Goal: Information Seeking & Learning: Learn about a topic

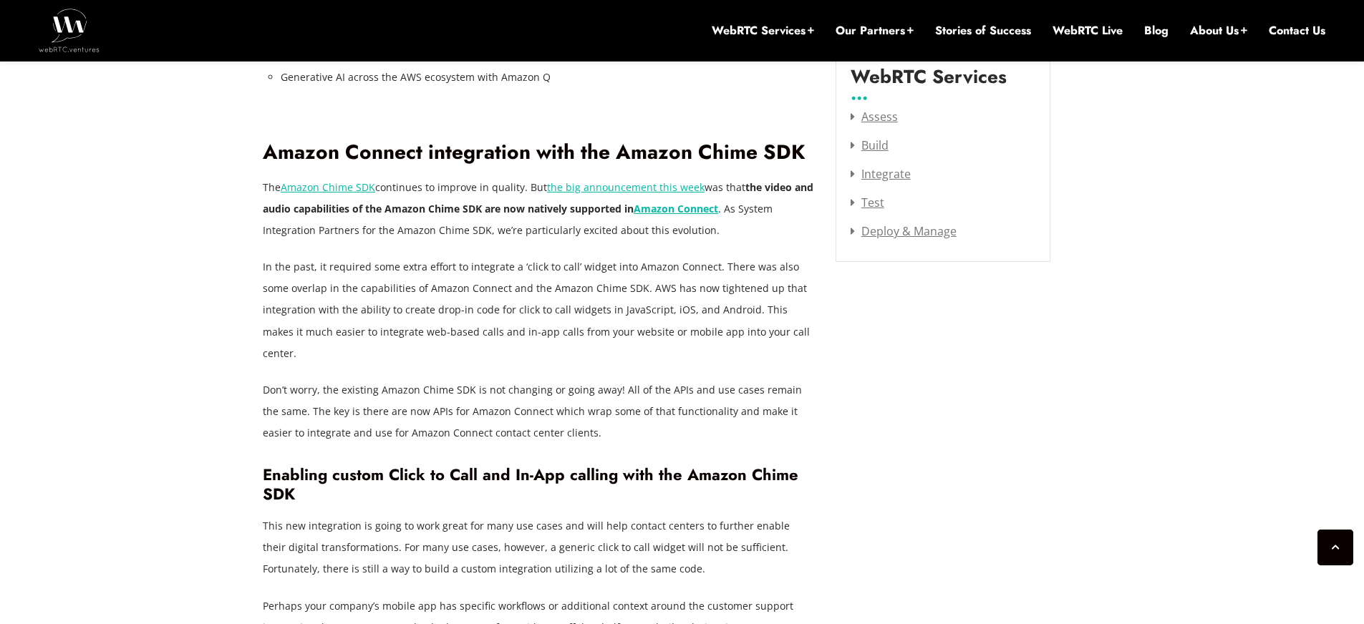
scroll to position [1997, 0]
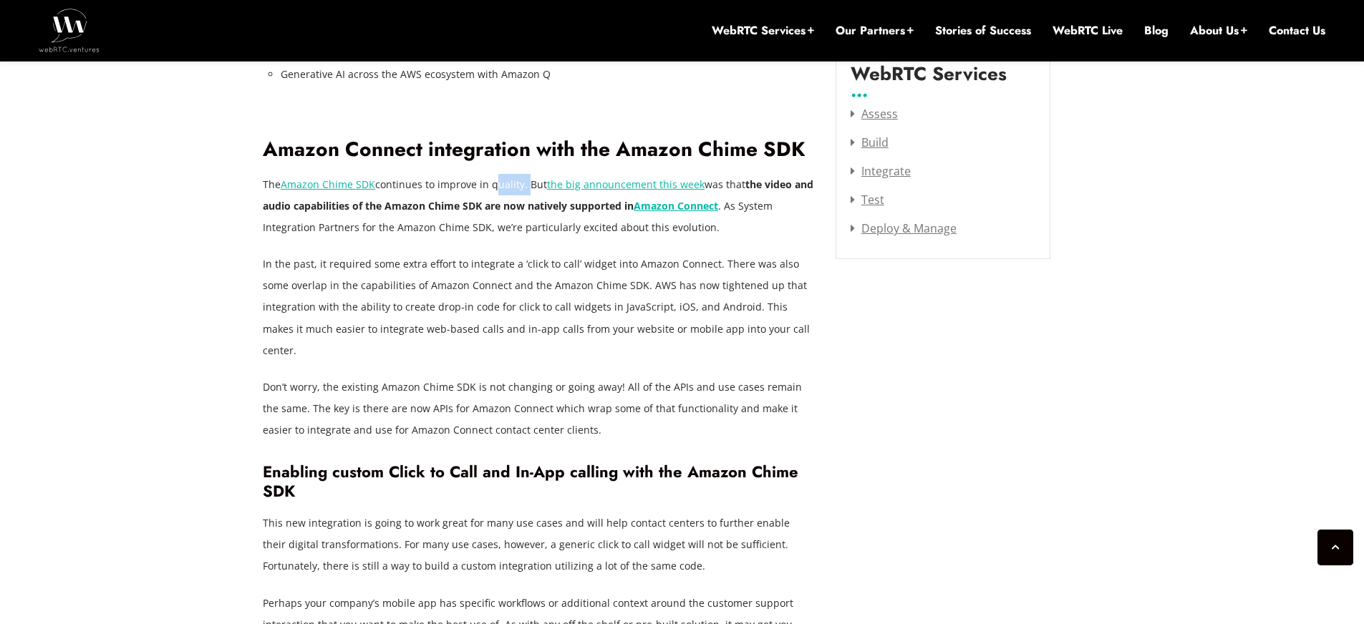
drag, startPoint x: 490, startPoint y: 178, endPoint x: 524, endPoint y: 181, distance: 34.5
click at [524, 181] on p "The Amazon Chime SDK continues to improve in quality. But the big announcement …" at bounding box center [538, 206] width 551 height 64
drag, startPoint x: 545, startPoint y: 178, endPoint x: 617, endPoint y: 181, distance: 72.4
click at [617, 181] on p "The Amazon Chime SDK continues to improve in quality. But the big announcement …" at bounding box center [538, 206] width 551 height 64
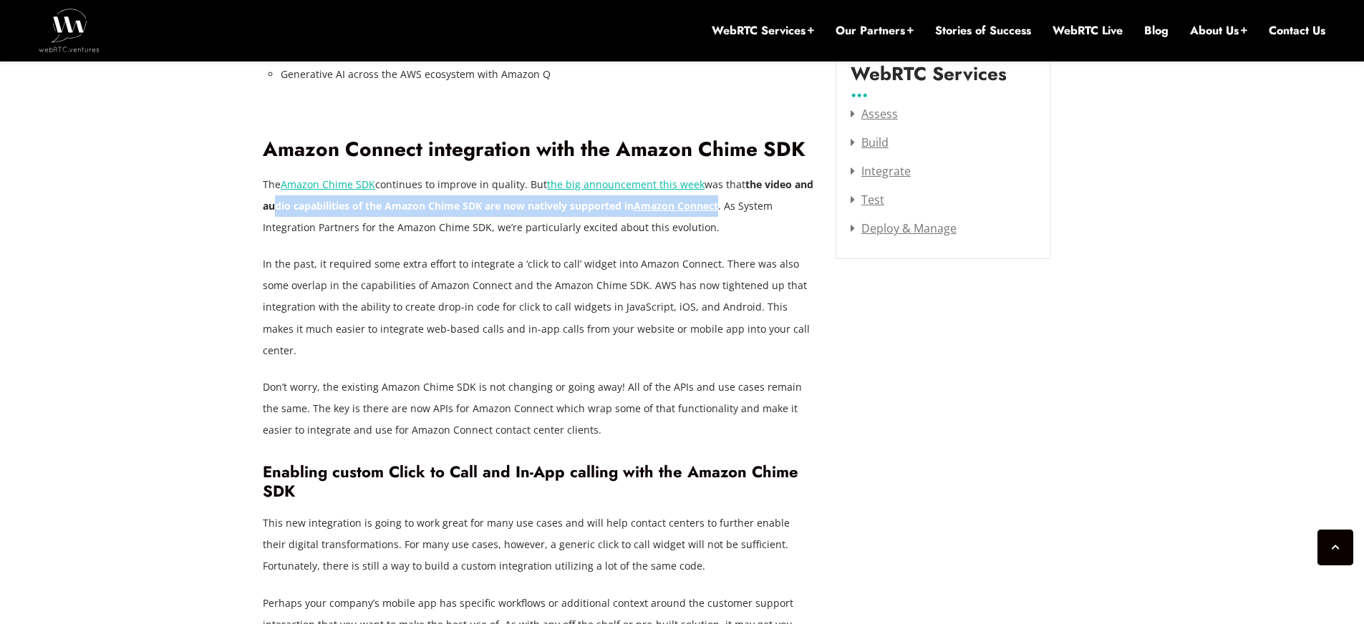
drag, startPoint x: 274, startPoint y: 205, endPoint x: 723, endPoint y: 198, distance: 448.9
click at [723, 198] on p "The Amazon Chime SDK continues to improve in quality. But the big announcement …" at bounding box center [538, 206] width 551 height 64
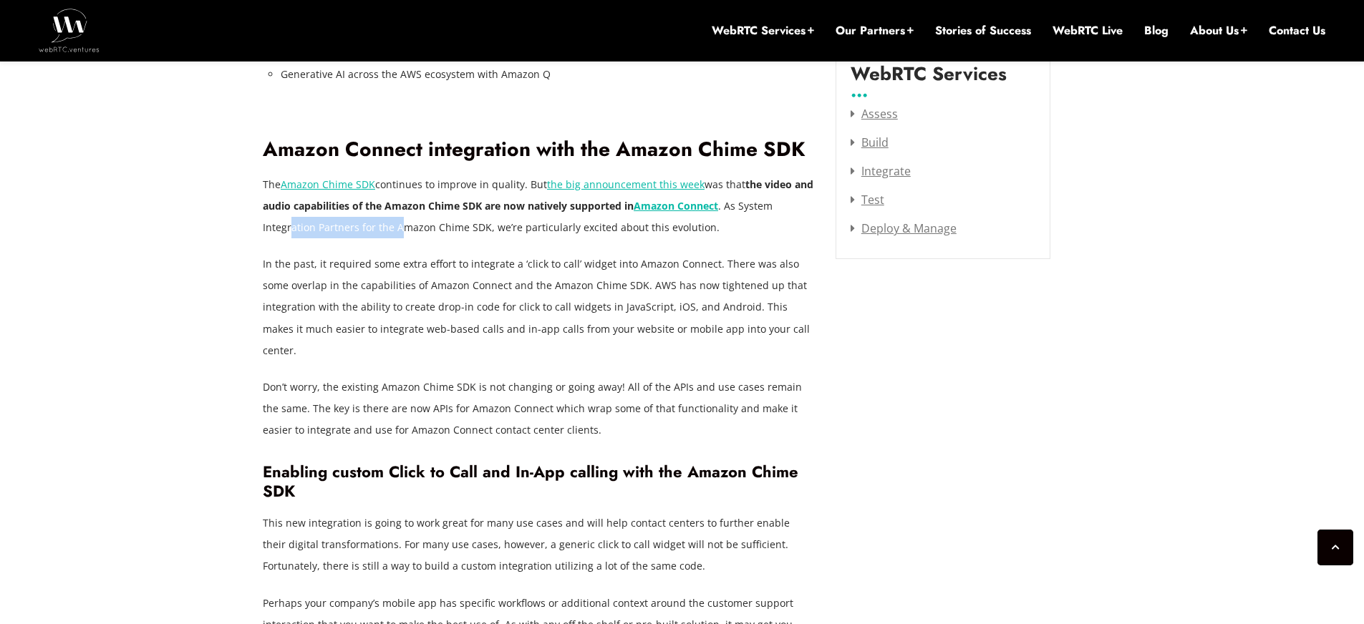
drag, startPoint x: 291, startPoint y: 226, endPoint x: 397, endPoint y: 226, distance: 106.6
click at [397, 226] on p "The Amazon Chime SDK continues to improve in quality. But the big announcement …" at bounding box center [538, 206] width 551 height 64
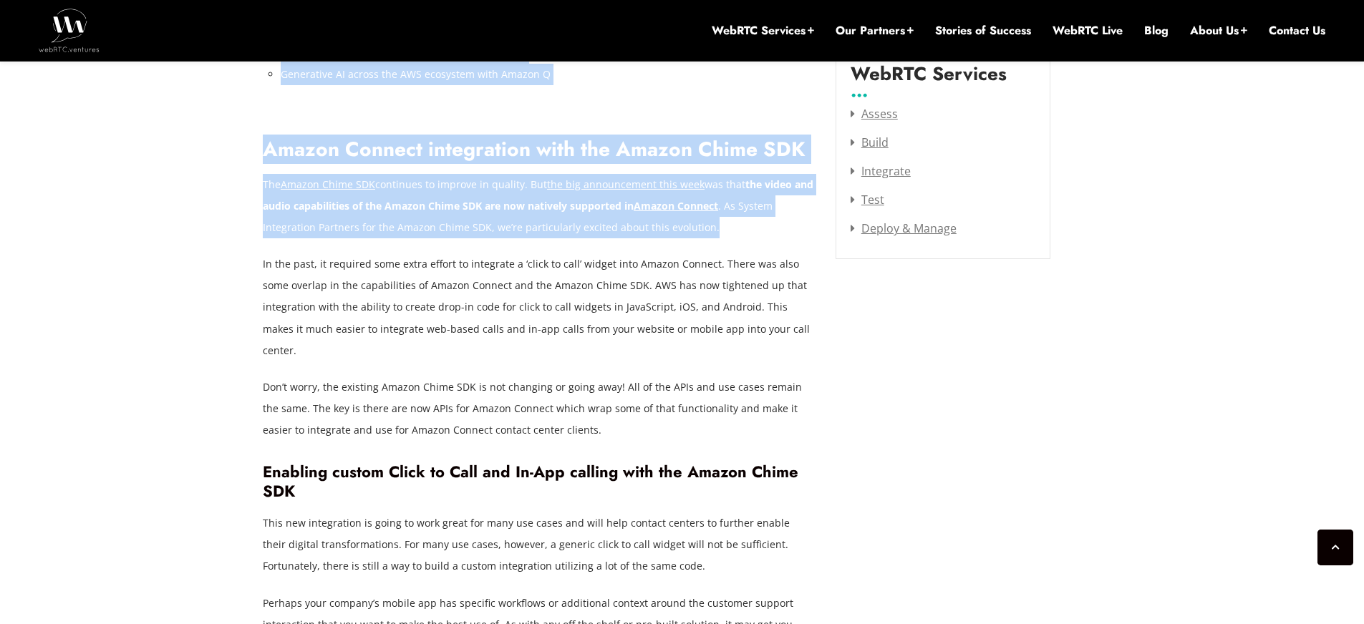
drag, startPoint x: 262, startPoint y: 151, endPoint x: 812, endPoint y: 228, distance: 555.1
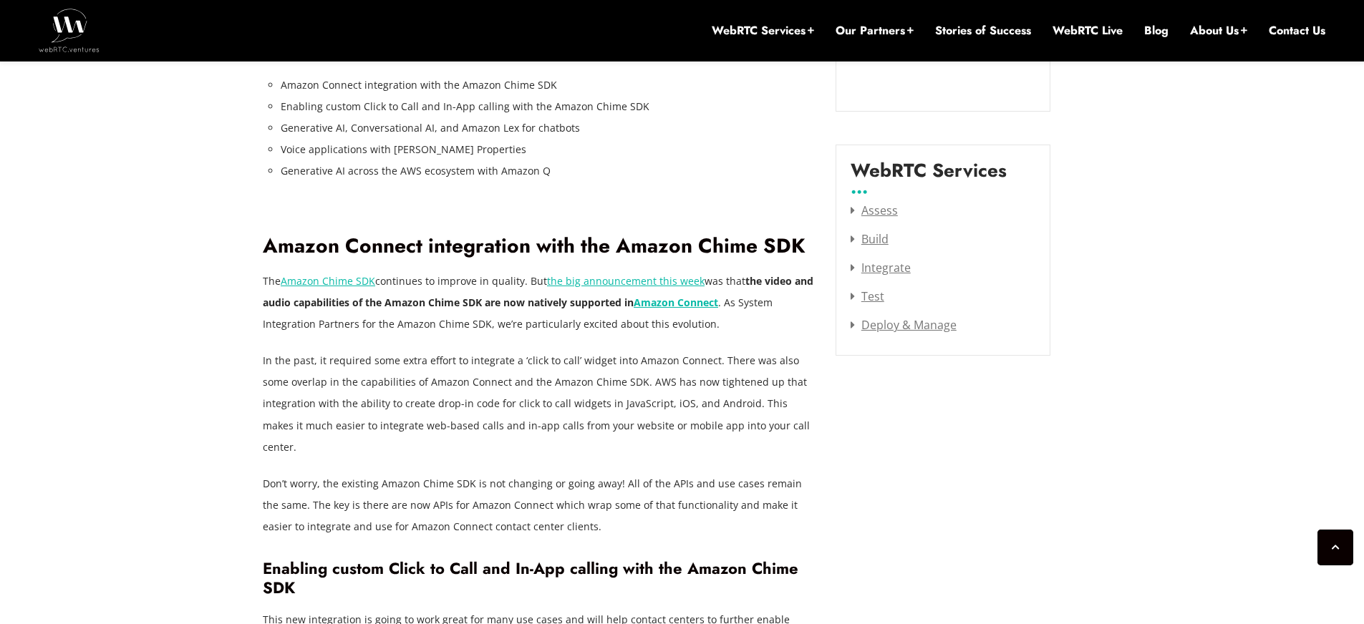
scroll to position [1911, 0]
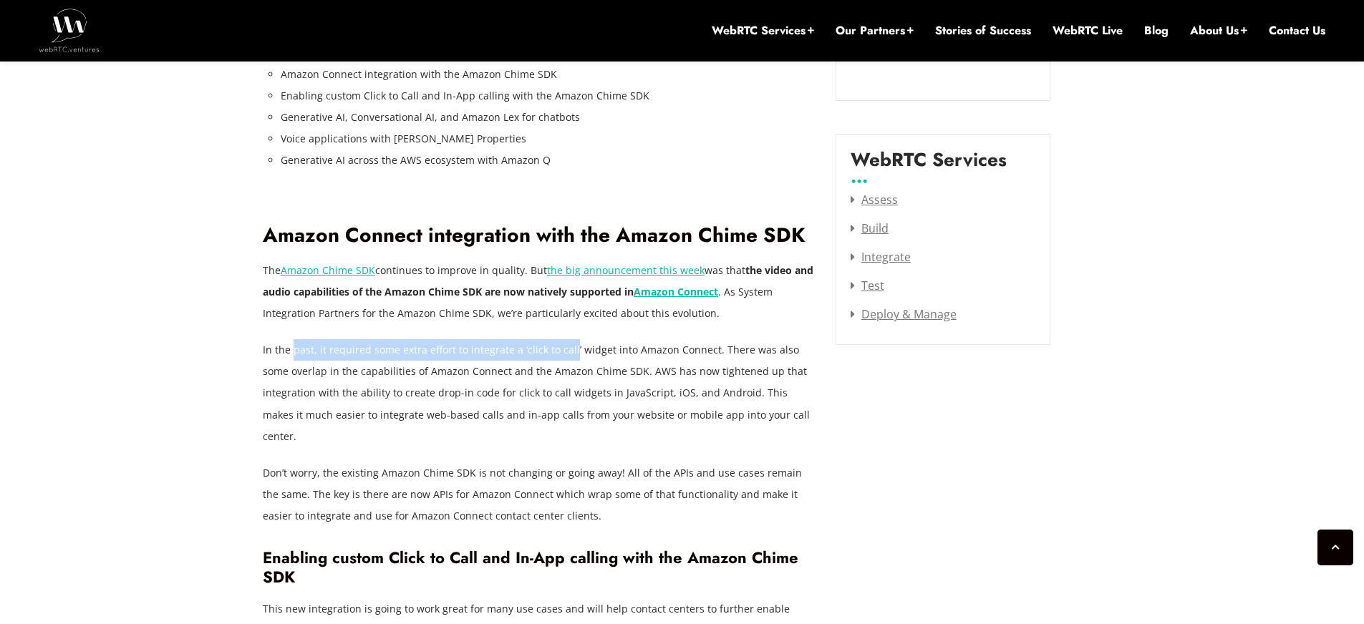
drag, startPoint x: 295, startPoint y: 349, endPoint x: 569, endPoint y: 351, distance: 274.1
click at [569, 351] on p "In the past, it required some extra effort to integrate a ‘click to call’ widge…" at bounding box center [538, 392] width 551 height 107
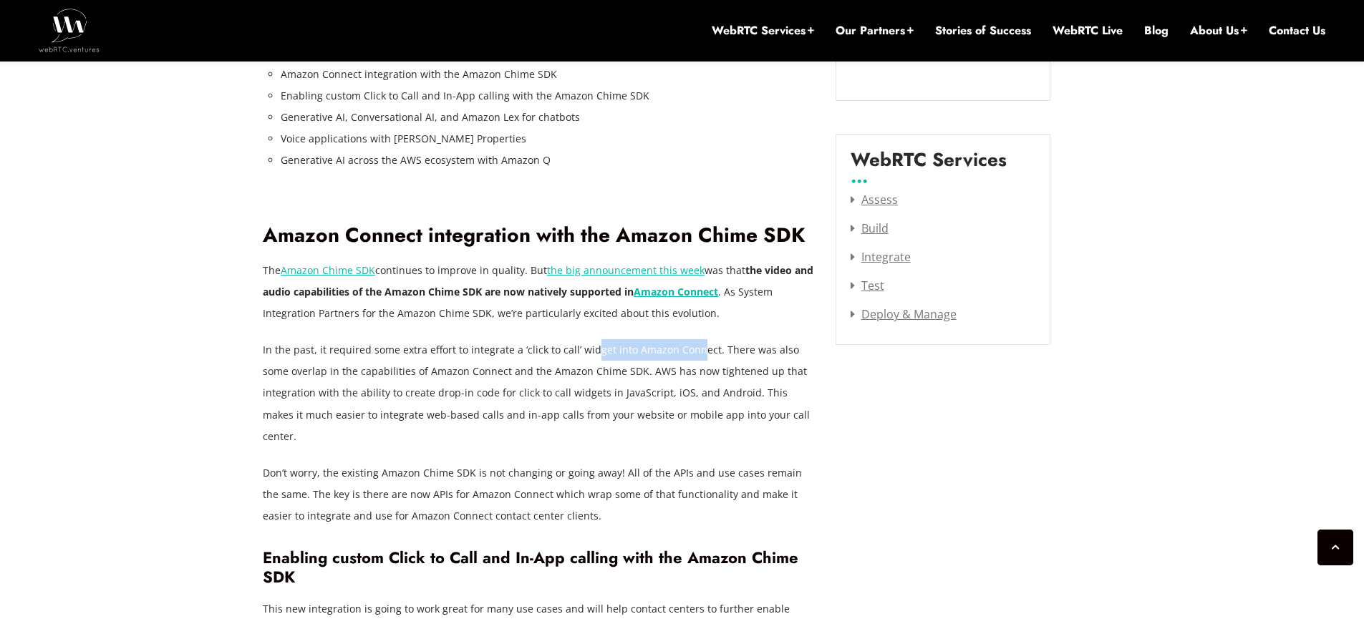
drag, startPoint x: 593, startPoint y: 351, endPoint x: 696, endPoint y: 344, distance: 102.6
click at [696, 344] on p "In the past, it required some extra effort to integrate a ‘click to call’ widge…" at bounding box center [538, 392] width 551 height 107
drag, startPoint x: 719, startPoint y: 346, endPoint x: 783, endPoint y: 350, distance: 64.5
click at [783, 350] on p "In the past, it required some extra effort to integrate a ‘click to call’ widge…" at bounding box center [538, 392] width 551 height 107
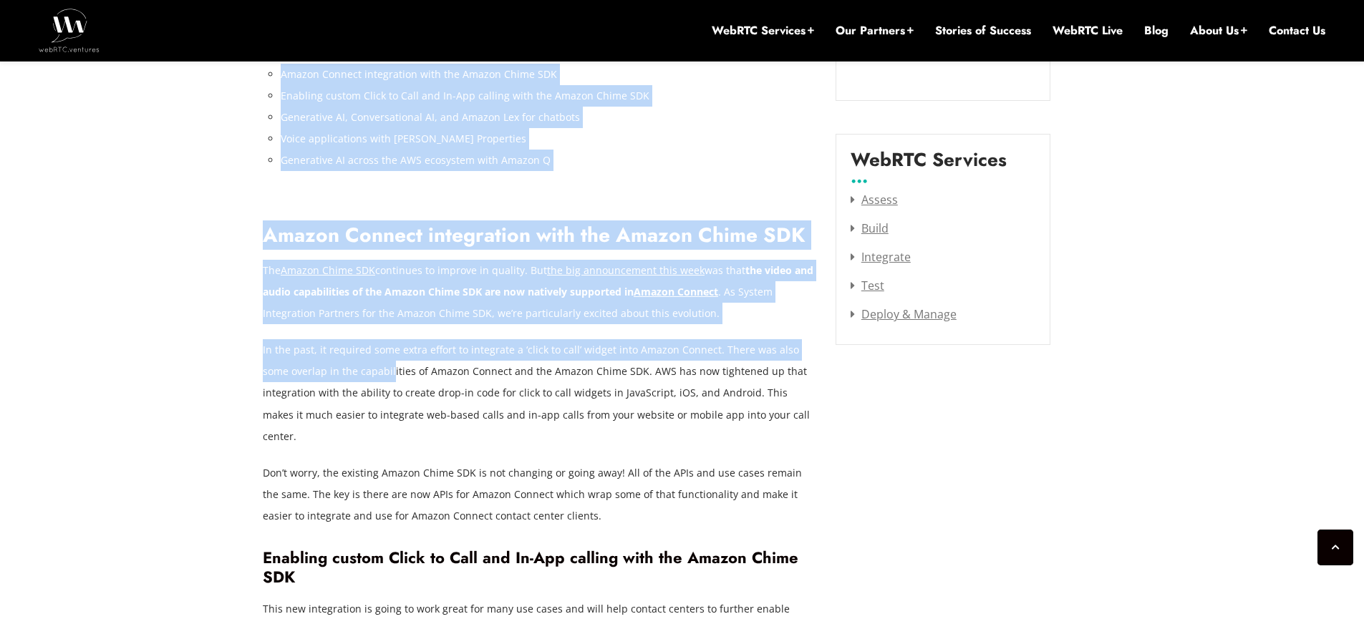
drag, startPoint x: 253, startPoint y: 367, endPoint x: 362, endPoint y: 373, distance: 109.7
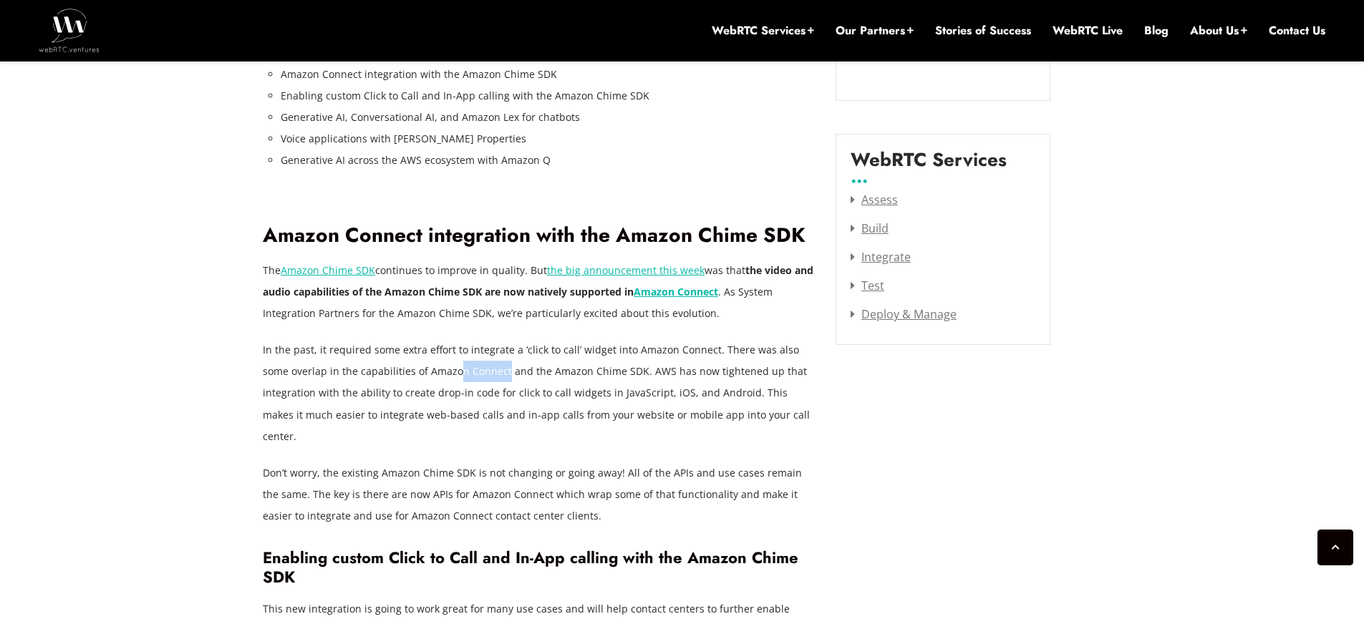
drag, startPoint x: 430, startPoint y: 374, endPoint x: 475, endPoint y: 374, distance: 45.1
click at [475, 374] on p "In the past, it required some extra effort to integrate a ‘click to call’ widge…" at bounding box center [538, 392] width 551 height 107
drag, startPoint x: 511, startPoint y: 374, endPoint x: 592, endPoint y: 373, distance: 80.9
click at [592, 373] on p "In the past, it required some extra effort to integrate a ‘click to call’ widge…" at bounding box center [538, 392] width 551 height 107
drag, startPoint x: 621, startPoint y: 370, endPoint x: 666, endPoint y: 375, distance: 44.7
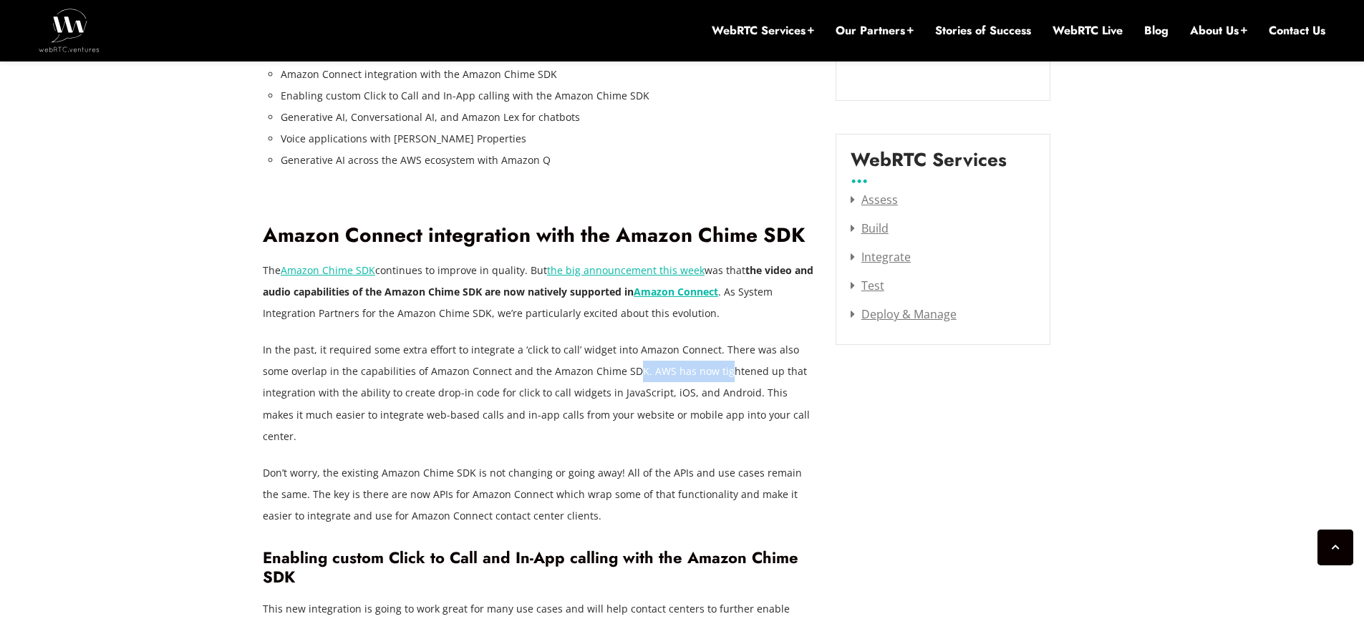
click at [691, 371] on p "In the past, it required some extra effort to integrate a ‘click to call’ widge…" at bounding box center [538, 392] width 551 height 107
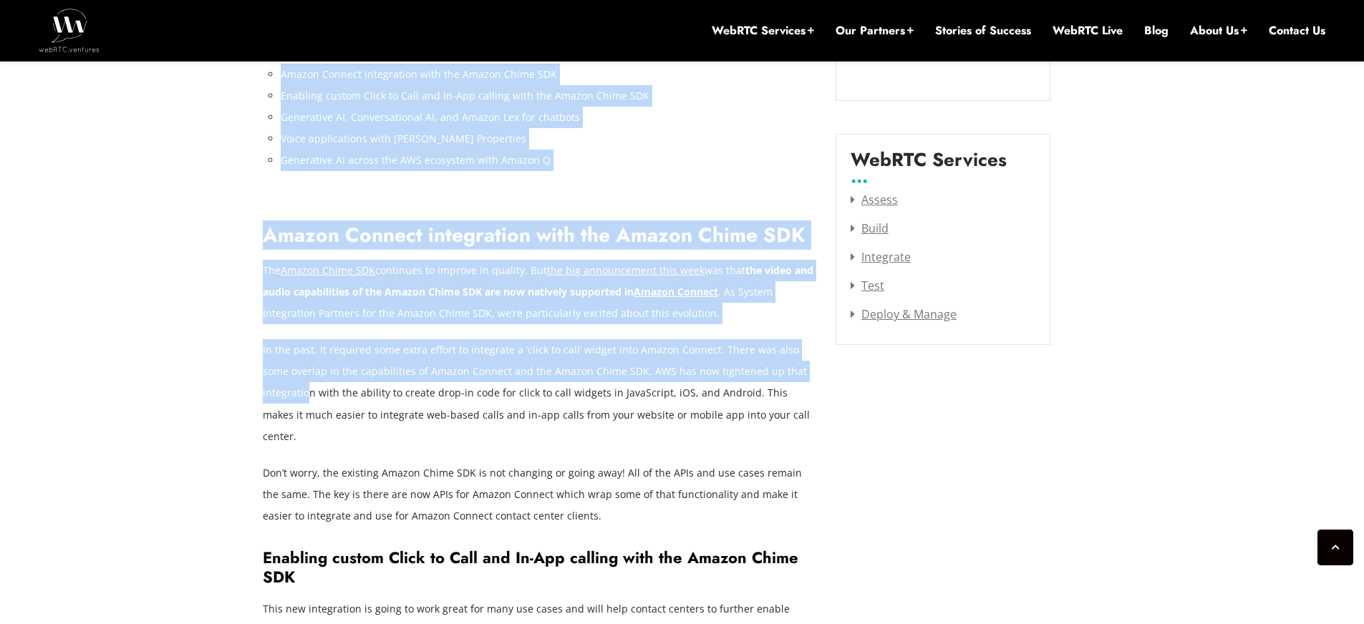
drag, startPoint x: 256, startPoint y: 388, endPoint x: 321, endPoint y: 387, distance: 65.1
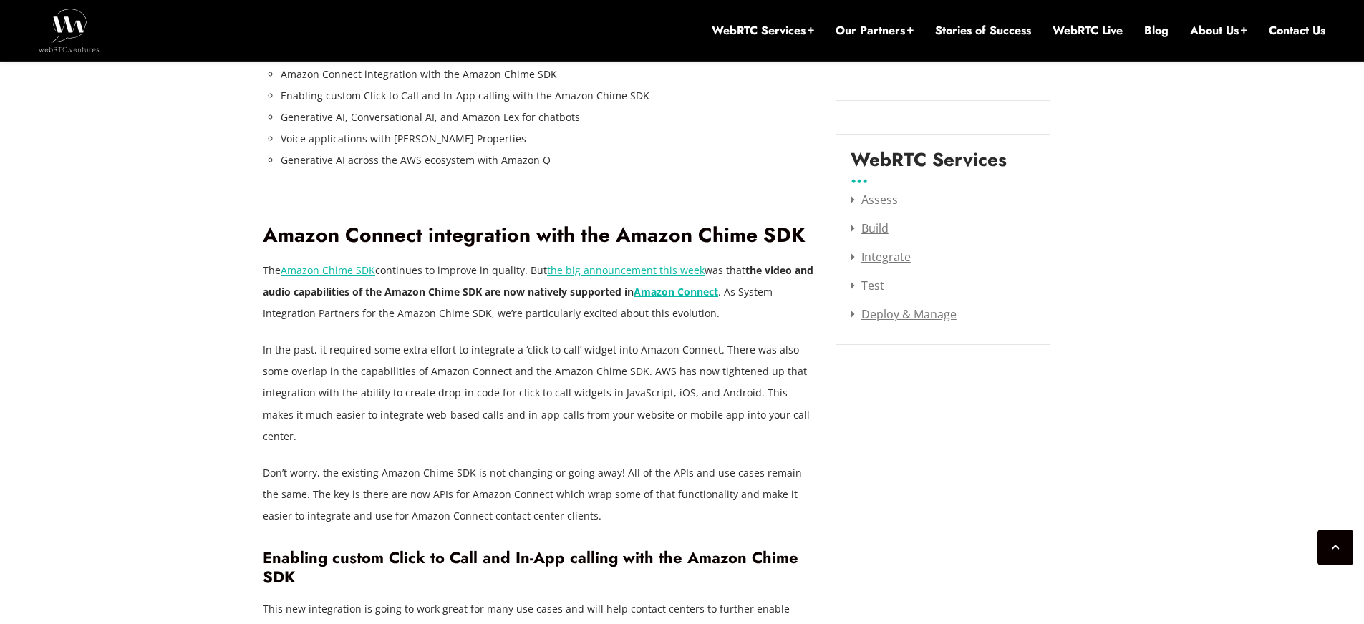
click at [347, 394] on p "In the past, it required some extra effort to integrate a ‘click to call’ widge…" at bounding box center [538, 392] width 551 height 107
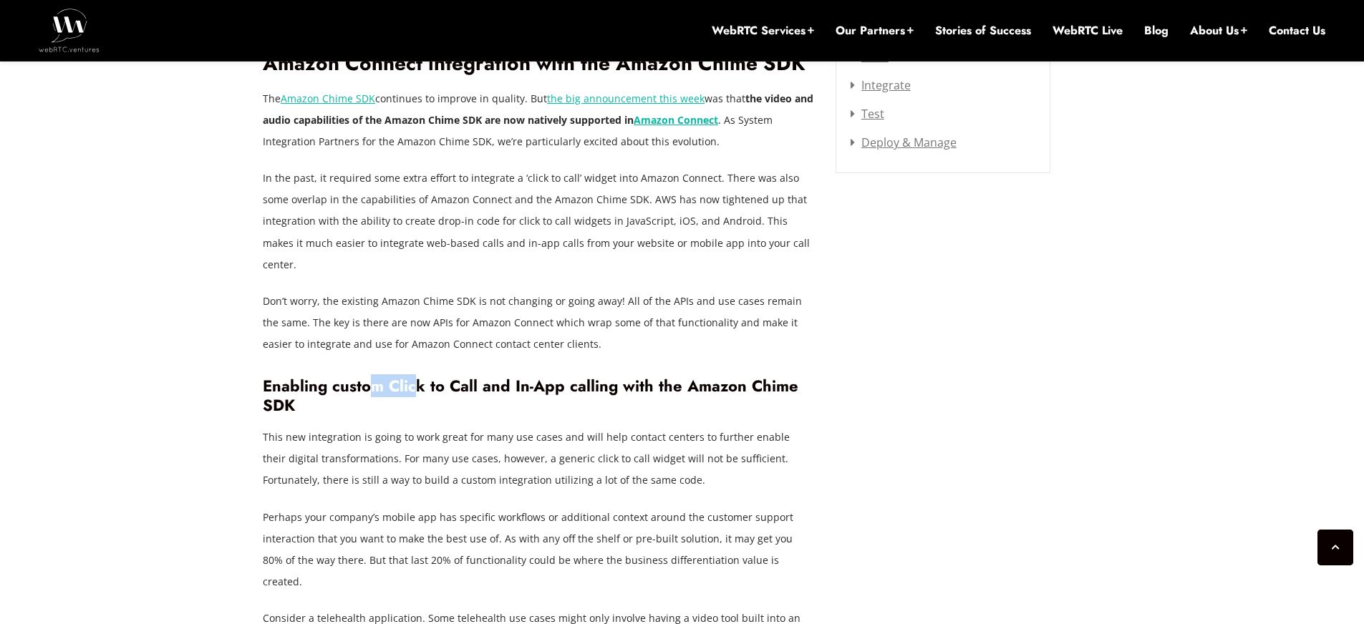
drag, startPoint x: 373, startPoint y: 365, endPoint x: 415, endPoint y: 365, distance: 42.2
click at [415, 376] on h3 "Enabling custom Click to Call and In-App calling with the Amazon Chime SDK" at bounding box center [538, 395] width 551 height 39
drag, startPoint x: 469, startPoint y: 363, endPoint x: 482, endPoint y: 362, distance: 13.6
click at [482, 376] on h3 "Enabling custom Click to Call and In-App calling with the Amazon Chime SDK" at bounding box center [538, 395] width 551 height 39
drag, startPoint x: 530, startPoint y: 360, endPoint x: 568, endPoint y: 364, distance: 38.1
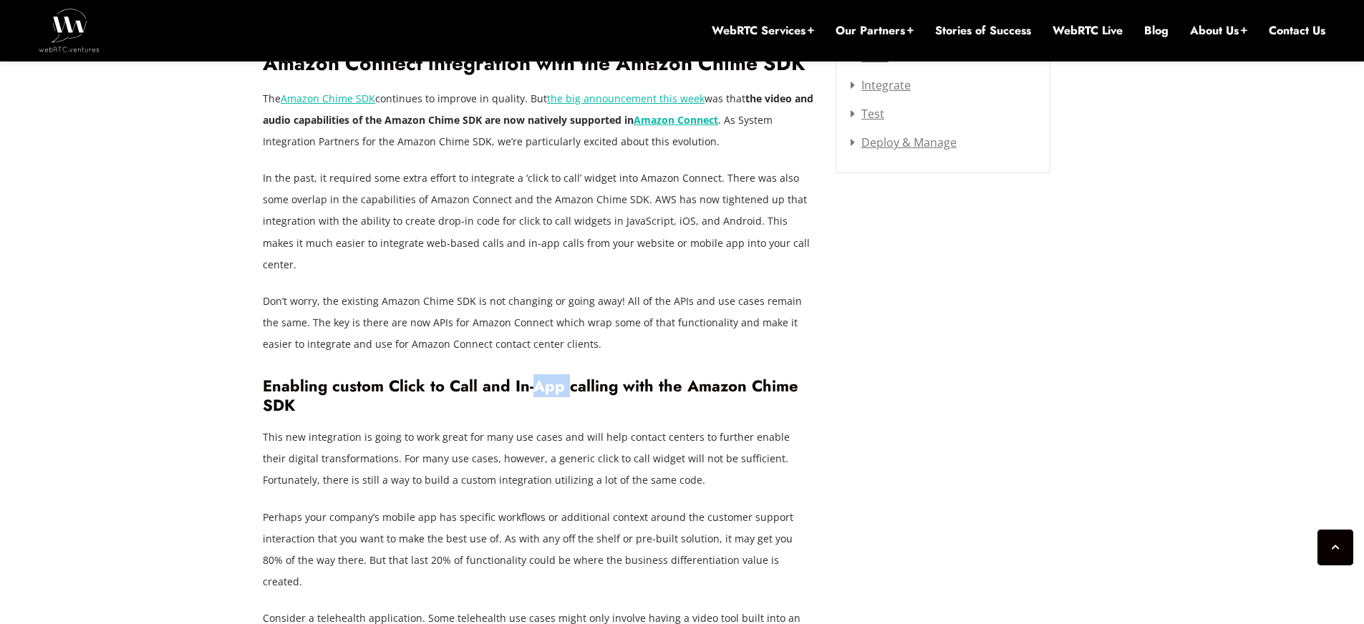
click at [568, 376] on h3 "Enabling custom Click to Call and In-App calling with the Amazon Chime SDK" at bounding box center [538, 395] width 551 height 39
drag, startPoint x: 601, startPoint y: 365, endPoint x: 626, endPoint y: 369, distance: 26.0
click at [626, 376] on h3 "Enabling custom Click to Call and In-App calling with the Amazon Chime SDK" at bounding box center [538, 395] width 551 height 39
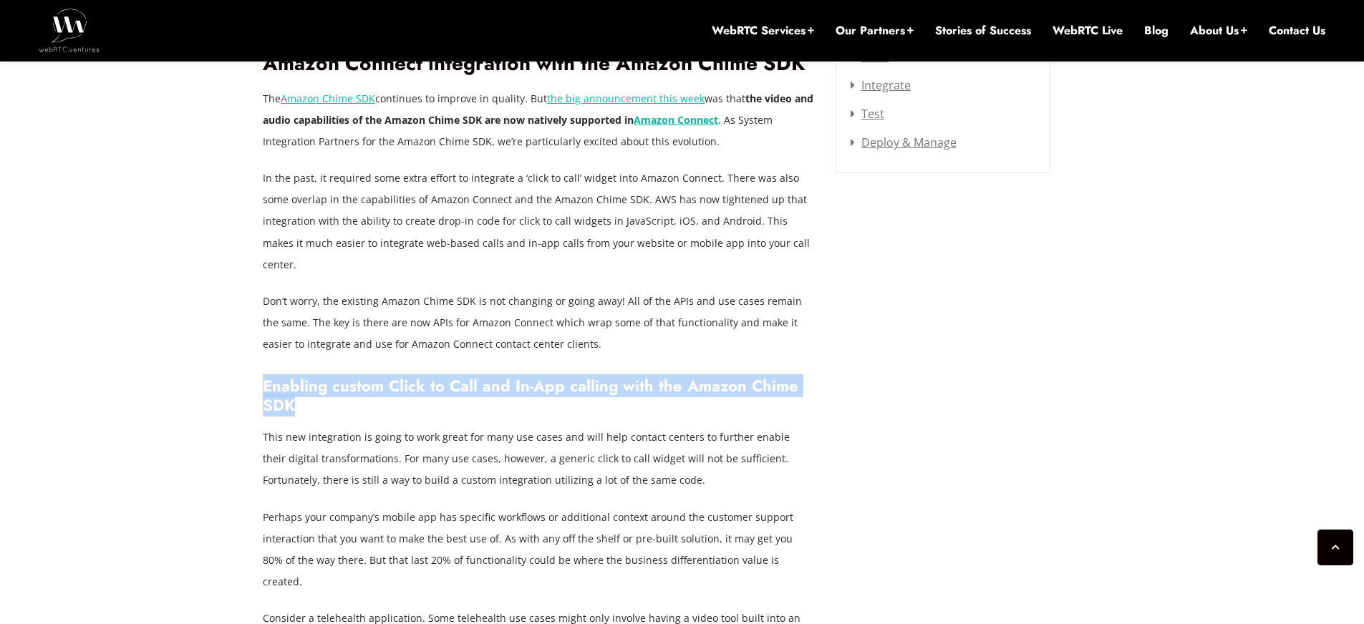
drag, startPoint x: 306, startPoint y: 384, endPoint x: 266, endPoint y: 373, distance: 42.4
click at [266, 376] on h3 "Enabling custom Click to Call and In-App calling with the Amazon Chime SDK" at bounding box center [538, 395] width 551 height 39
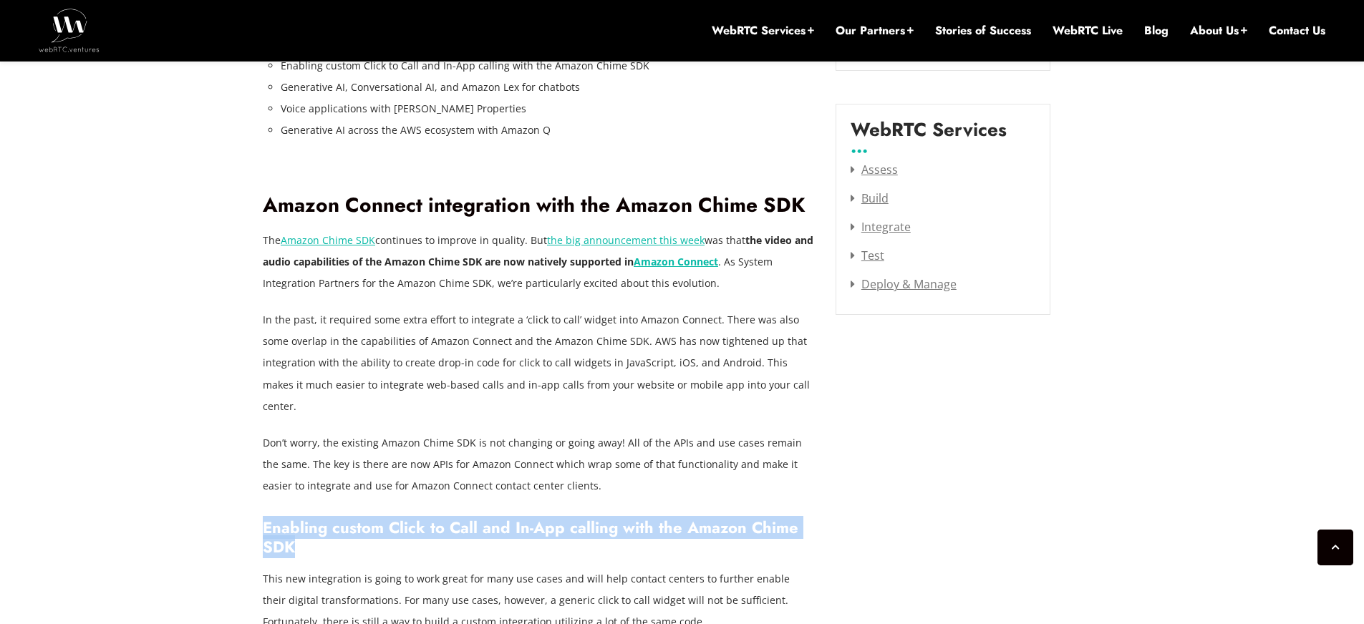
scroll to position [1911, 0]
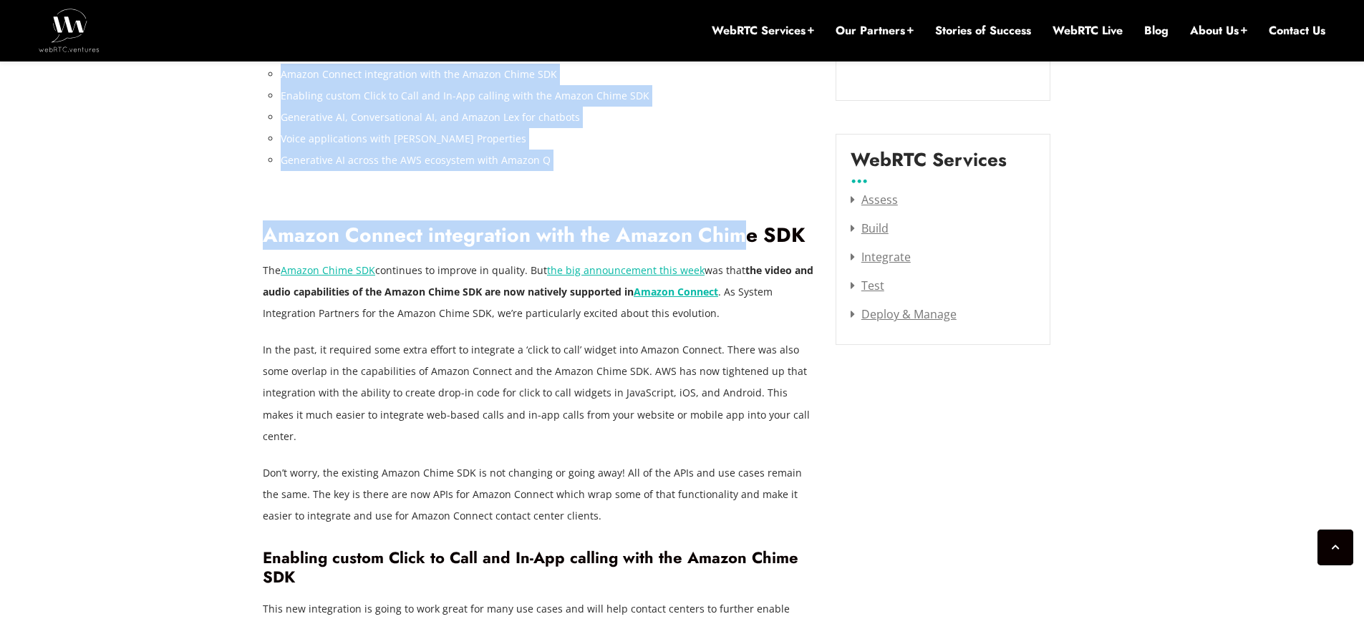
drag, startPoint x: 257, startPoint y: 235, endPoint x: 740, endPoint y: 240, distance: 483.2
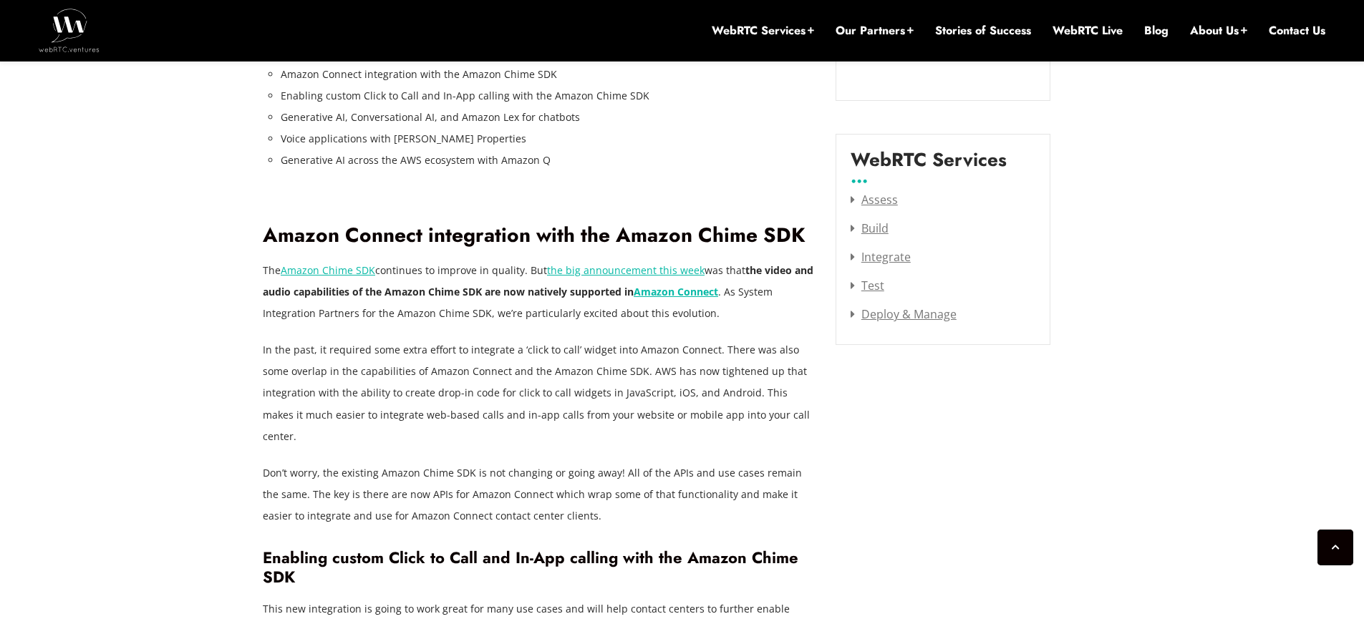
click at [782, 235] on h2 "Amazon Connect integration with the Amazon Chime SDK" at bounding box center [538, 235] width 551 height 25
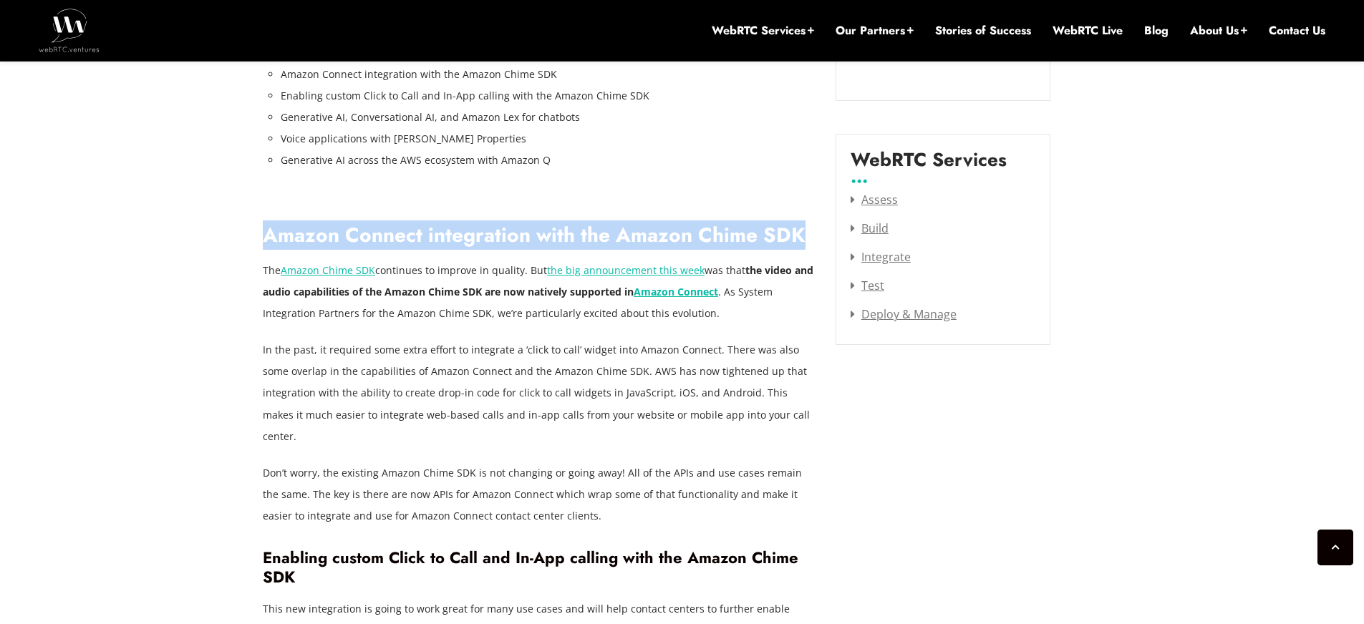
drag, startPoint x: 802, startPoint y: 235, endPoint x: 281, endPoint y: 220, distance: 520.6
copy h2 "Amazon Connect integration with the Amazon Chime SDK"
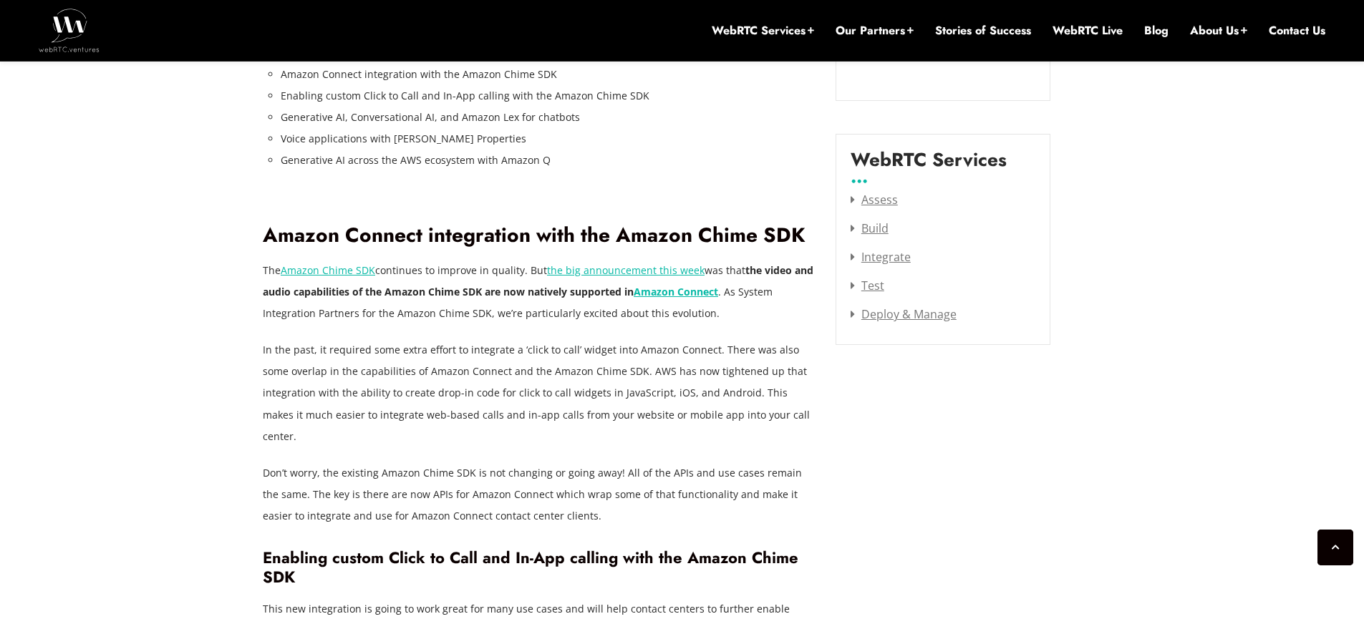
click at [511, 189] on div at bounding box center [538, 187] width 551 height 11
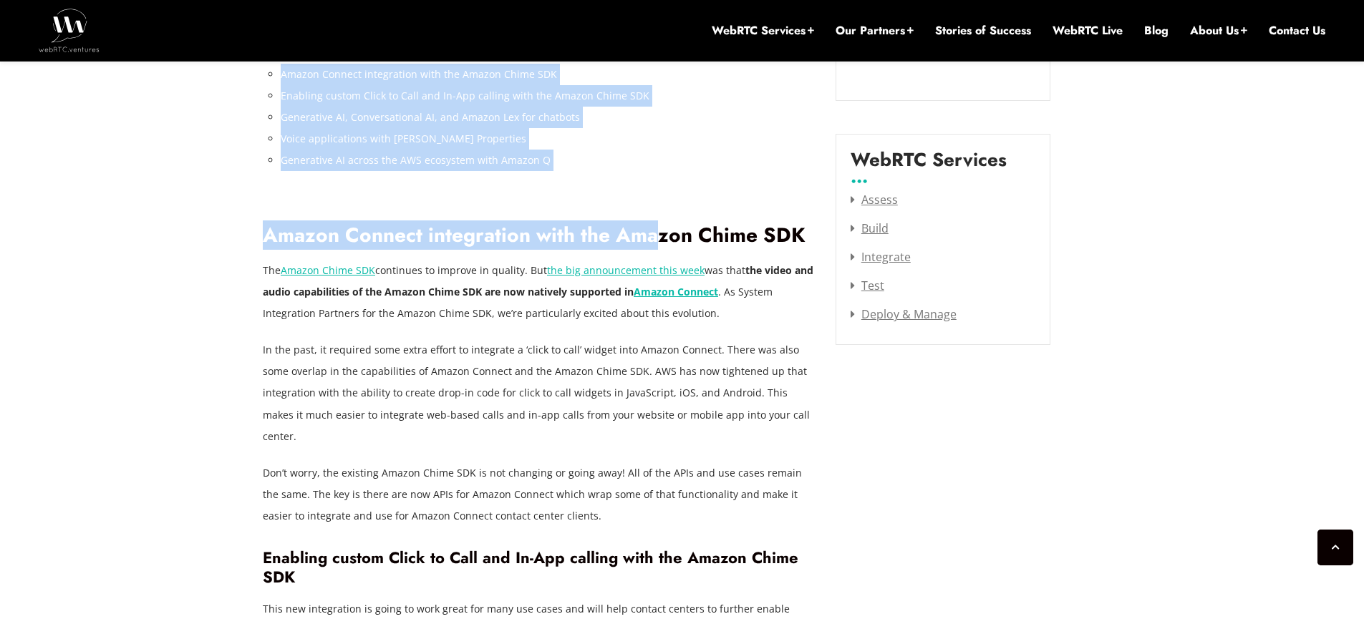
drag, startPoint x: 257, startPoint y: 240, endPoint x: 653, endPoint y: 228, distance: 396.0
drag, startPoint x: 638, startPoint y: 222, endPoint x: 465, endPoint y: 217, distance: 172.6
click at [637, 223] on h2 "Amazon Connect integration with the Amazon Chime SDK" at bounding box center [538, 235] width 551 height 25
click at [276, 238] on h2 "Amazon Connect integration with the Amazon Chime SDK" at bounding box center [538, 235] width 551 height 25
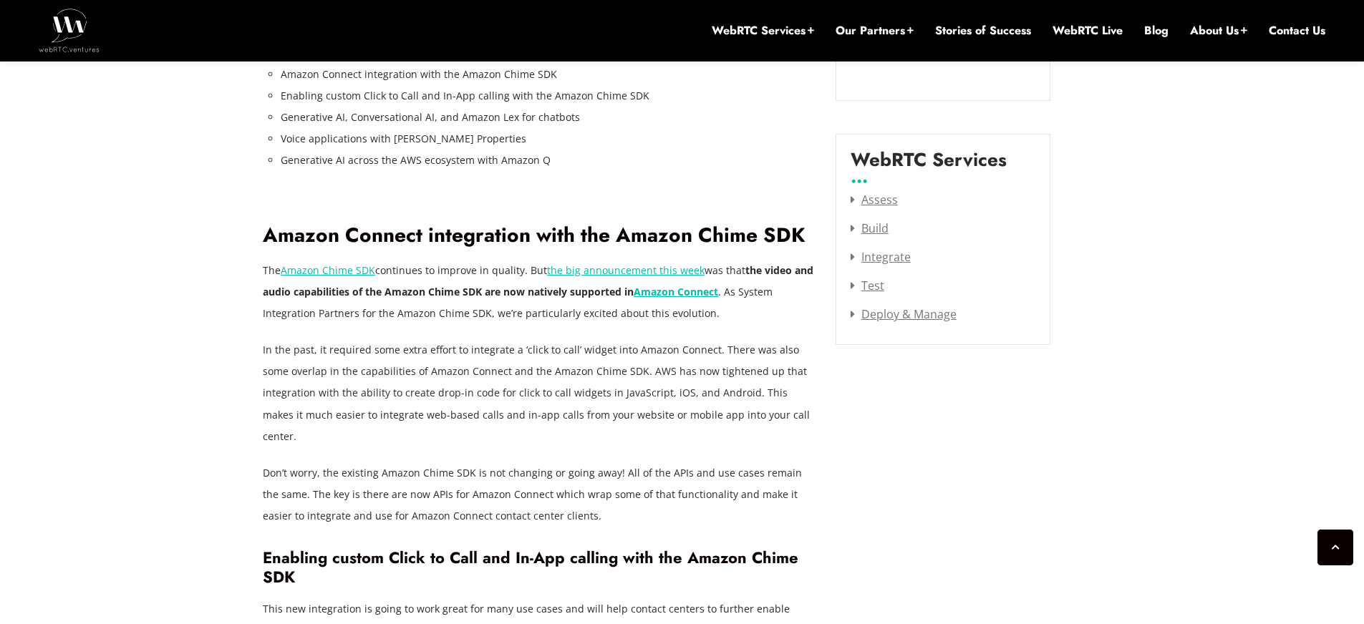
click at [278, 238] on h2 "Amazon Connect integration with the Amazon Chime SDK" at bounding box center [538, 235] width 551 height 25
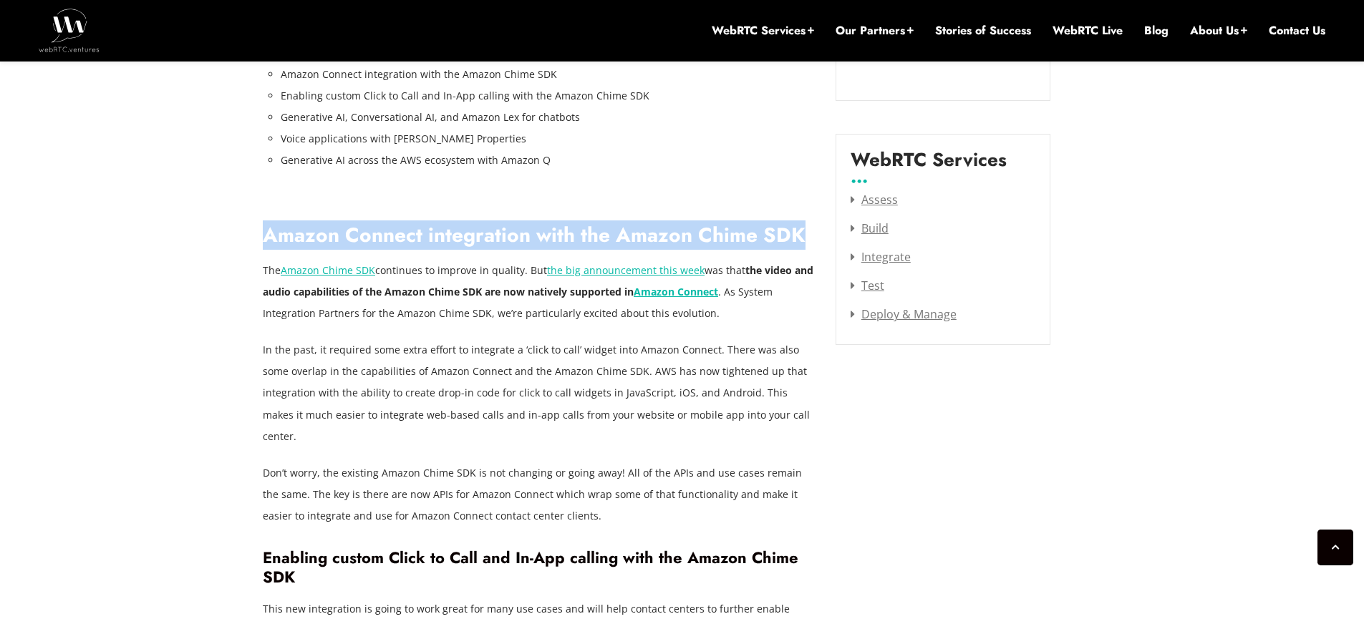
click at [787, 241] on h2 "Amazon Connect integration with the Amazon Chime SDK" at bounding box center [538, 235] width 551 height 25
copy h2 "Amazon Connect integration with the Amazon Chime SDK"
